Goal: Communication & Community: Connect with others

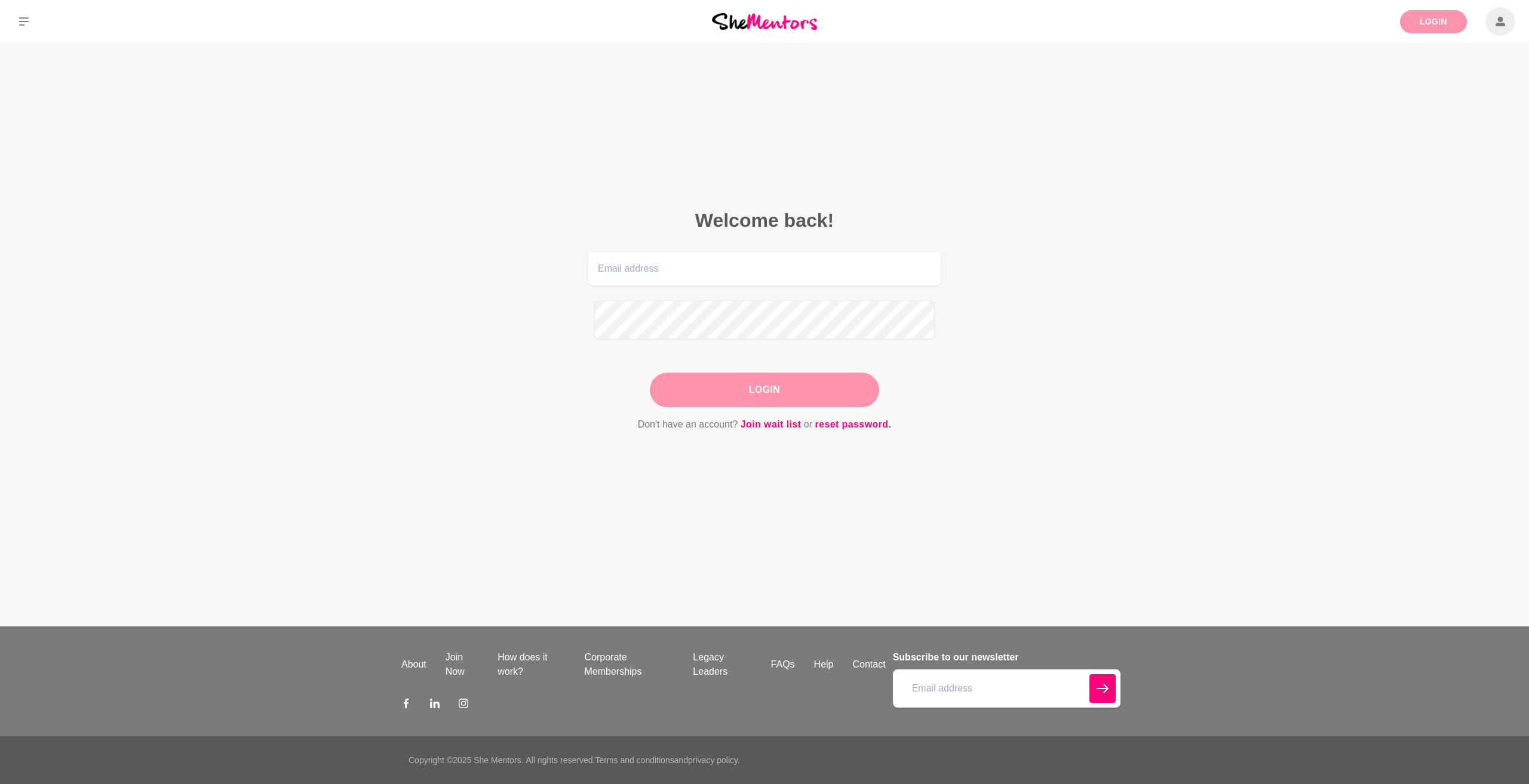
click at [1429, 23] on link "Login" at bounding box center [1433, 22] width 67 height 23
type input "[PERSON_NAME][EMAIL_ADDRESS][PERSON_NAME][DOMAIN_NAME]"
click at [747, 380] on button "Login" at bounding box center [764, 390] width 229 height 35
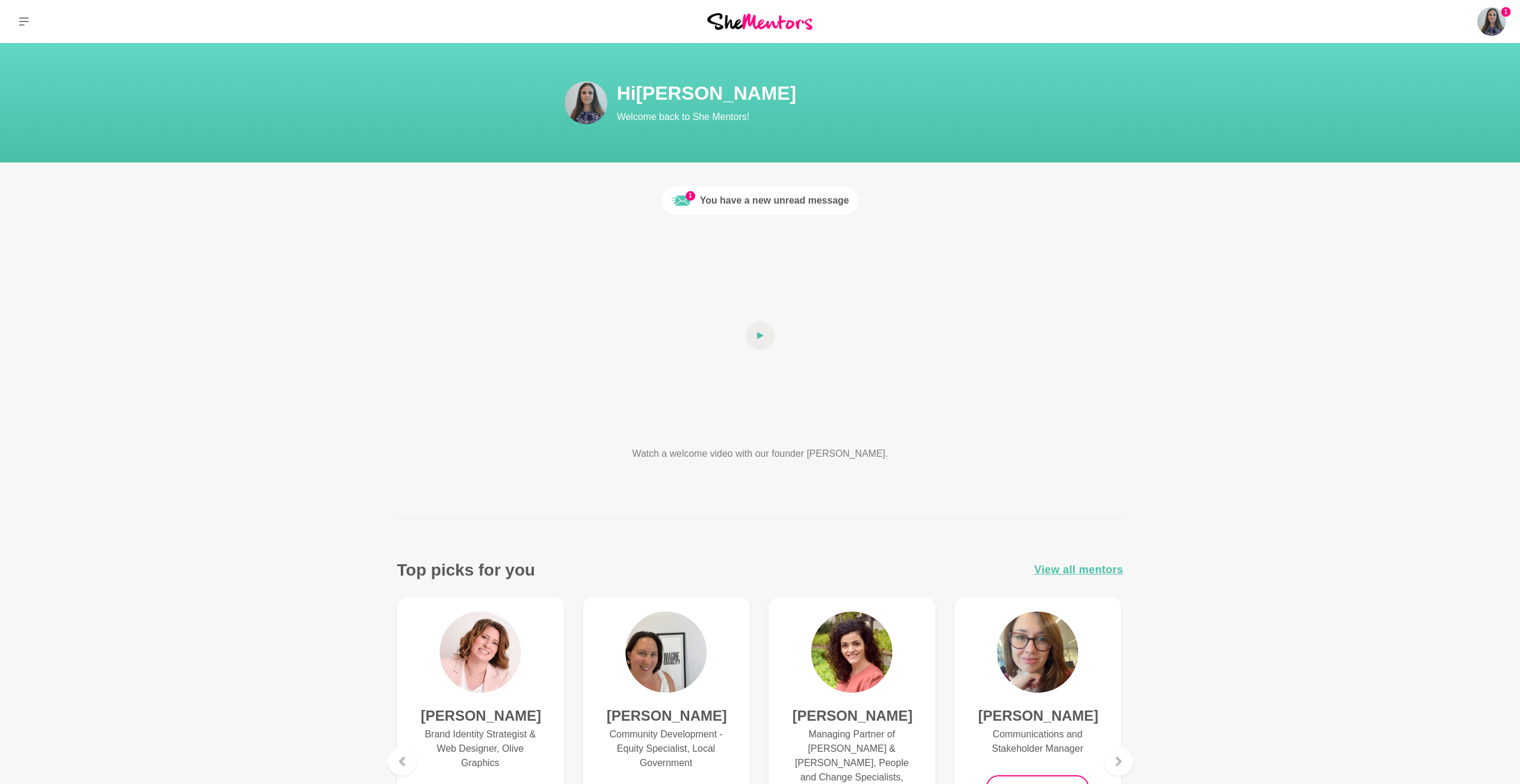
click at [751, 208] on div "You have a new unread message" at bounding box center [775, 201] width 149 height 15
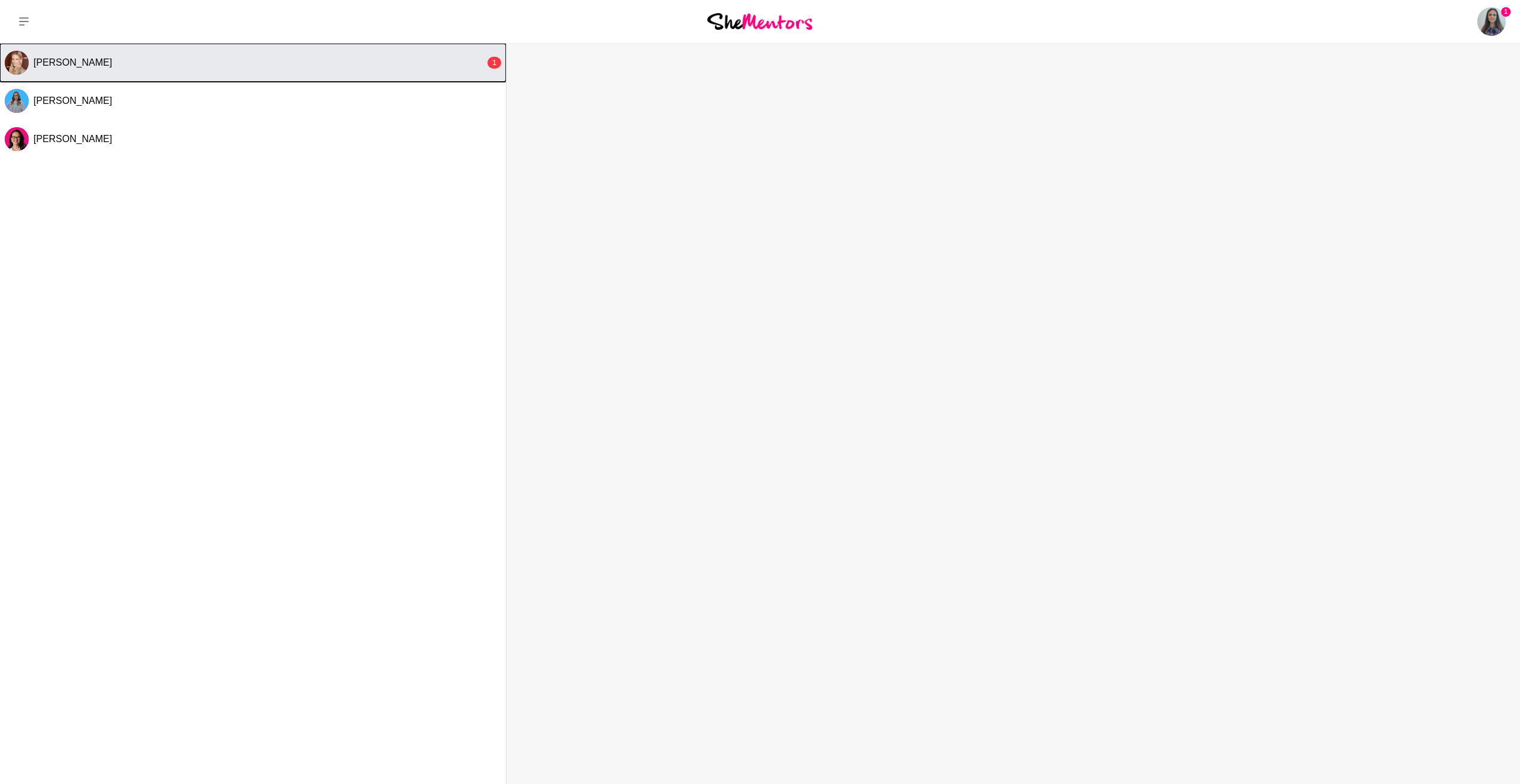
click at [83, 68] on span "[PERSON_NAME]" at bounding box center [73, 62] width 79 height 10
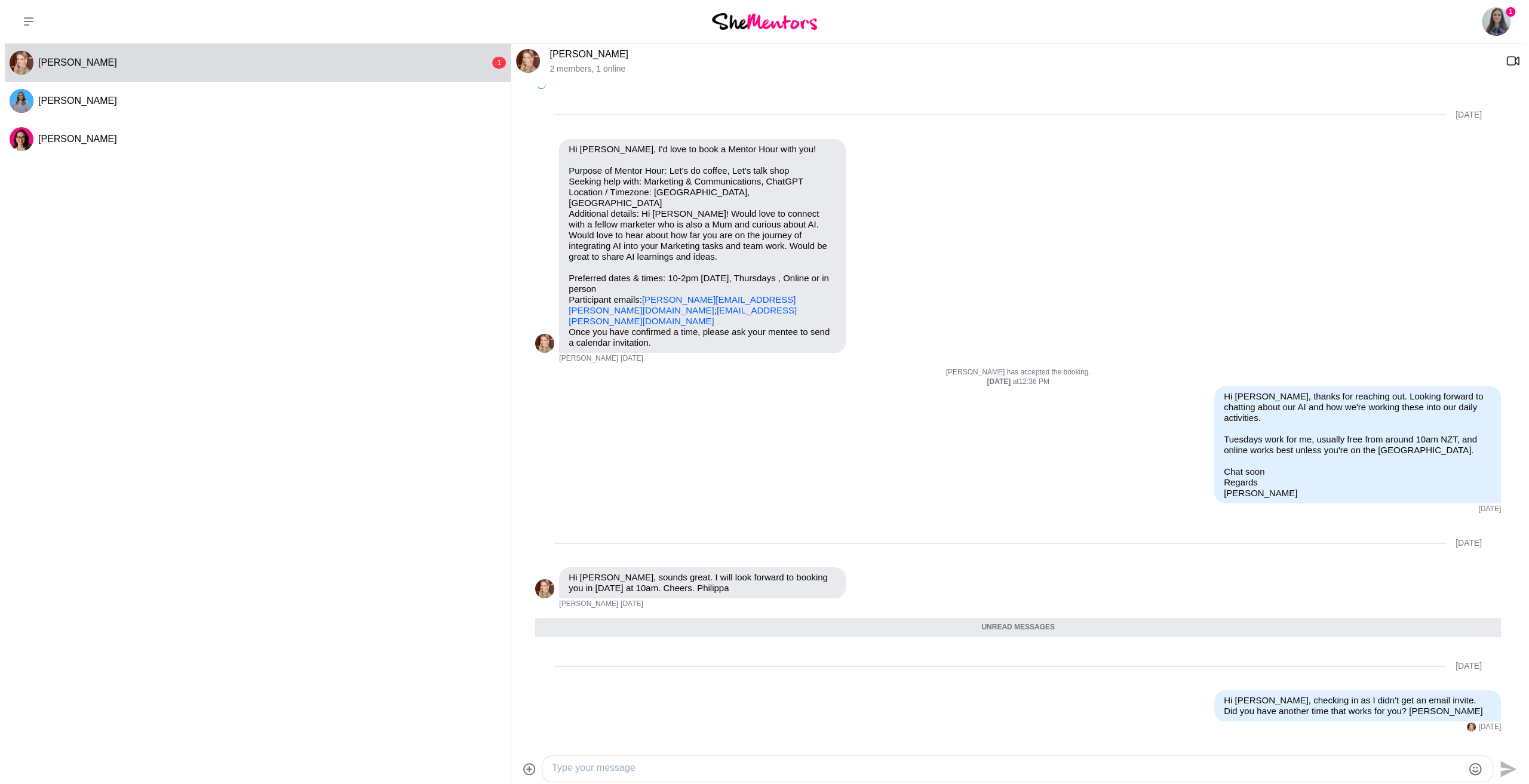
scroll to position [172, 0]
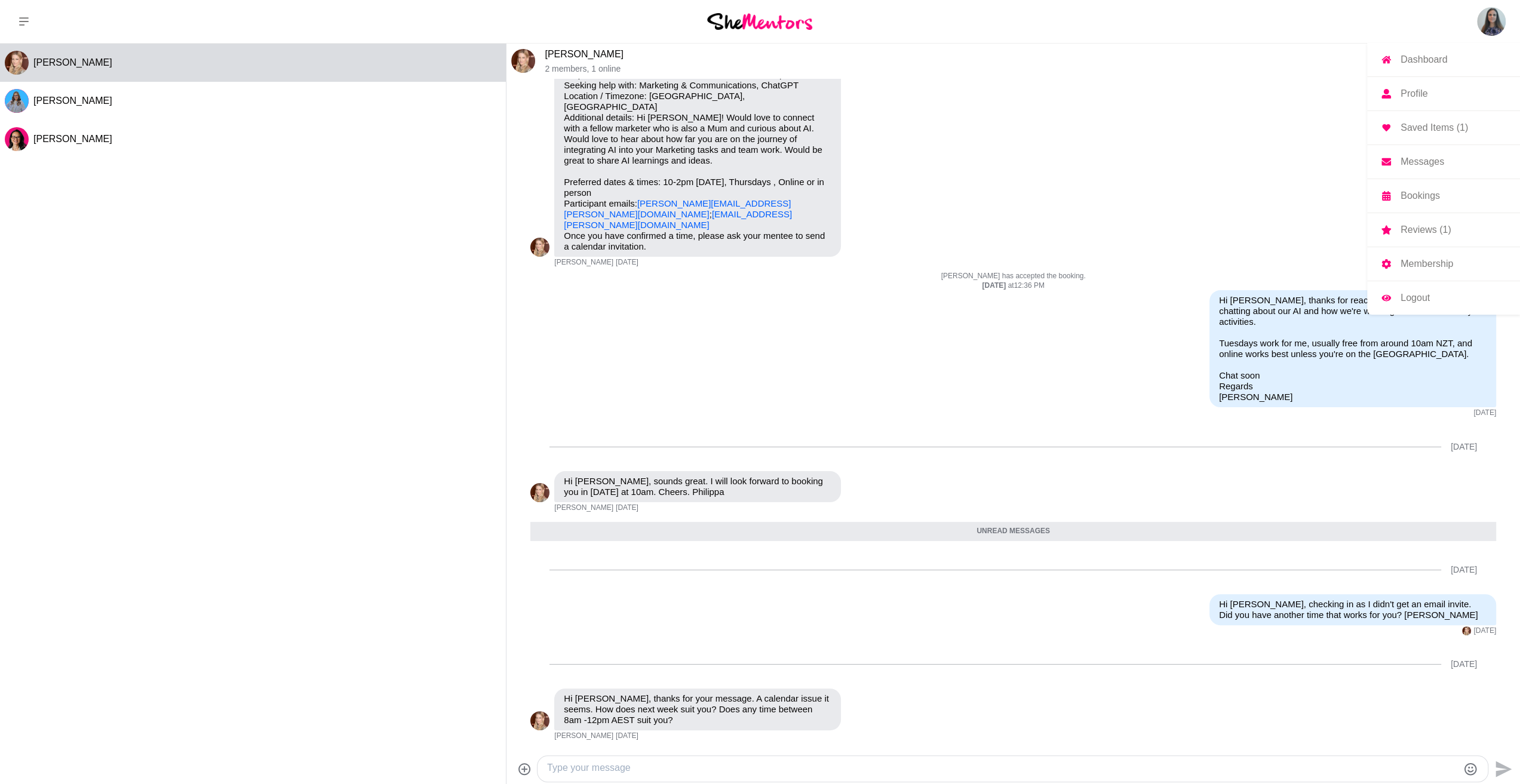
click at [1481, 25] on img at bounding box center [1491, 21] width 29 height 29
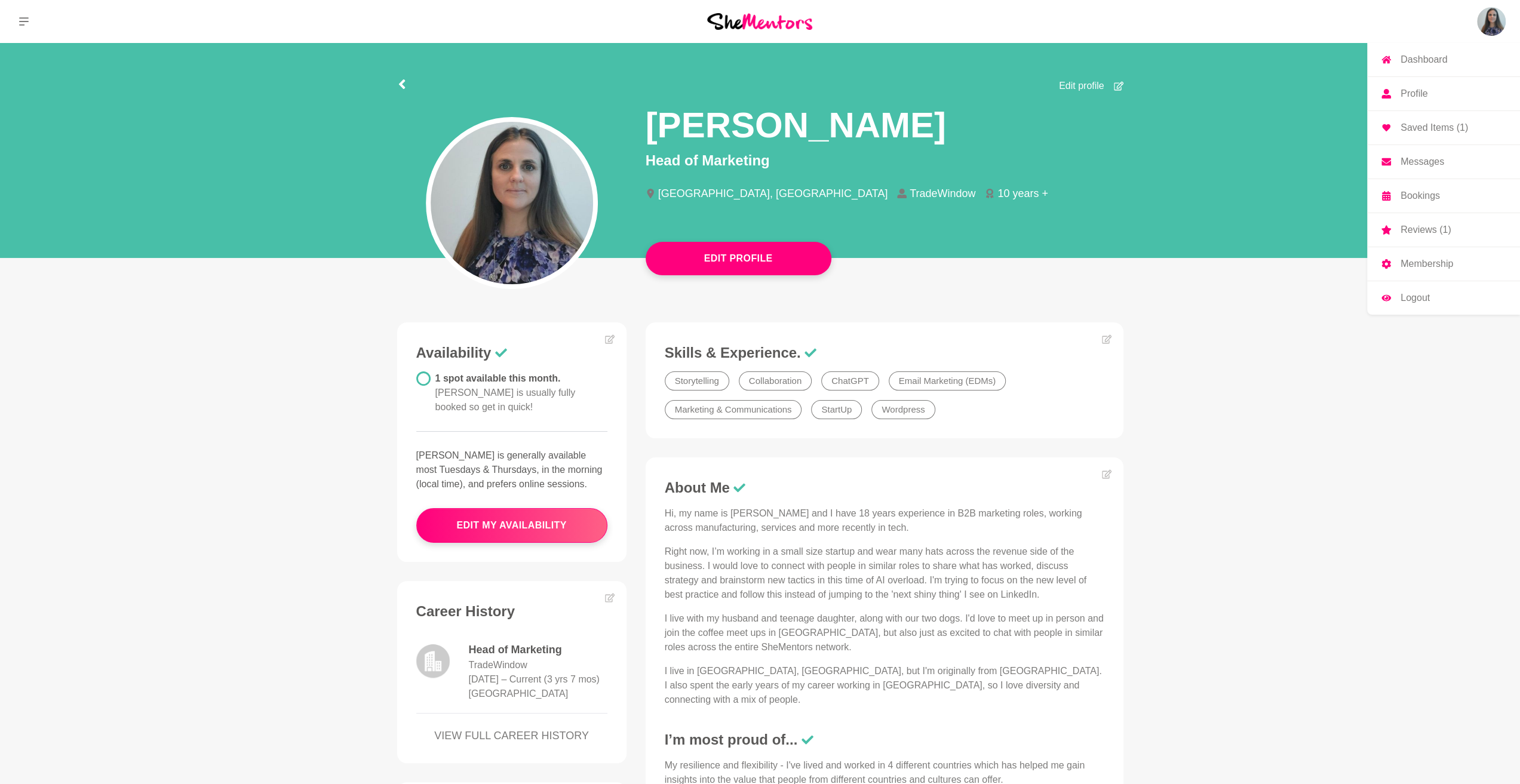
click at [1408, 269] on p "Membership" at bounding box center [1427, 264] width 52 height 10
